Goal: Task Accomplishment & Management: Use online tool/utility

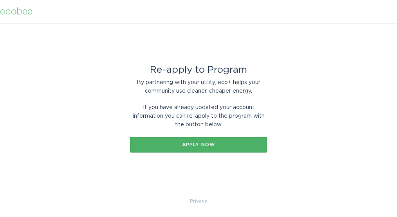
click at [217, 146] on div "Apply now" at bounding box center [198, 145] width 129 height 5
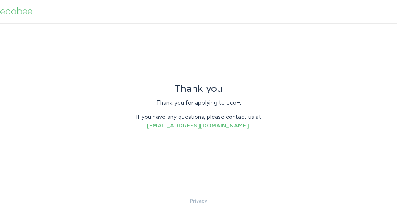
click at [28, 15] on div "ecobee" at bounding box center [16, 11] width 33 height 9
click at [19, 11] on div "ecobee" at bounding box center [16, 11] width 33 height 9
click at [22, 11] on div "ecobee" at bounding box center [16, 11] width 33 height 9
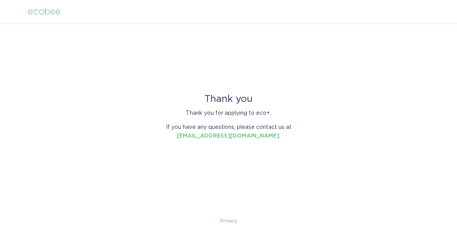
click at [41, 9] on div "ecobee" at bounding box center [44, 11] width 33 height 9
